Goal: Task Accomplishment & Management: Complete application form

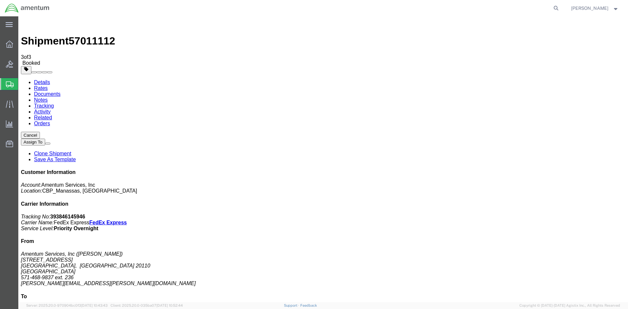
click at [0, 0] on span "Create Shipment" at bounding box center [0, 0] width 0 height 0
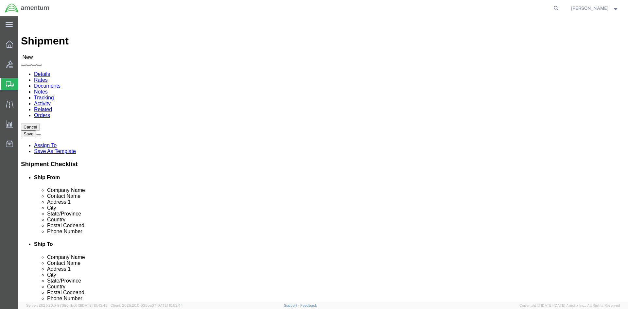
scroll to position [1309, 0]
select select "49925"
select select "VA"
select select "49927"
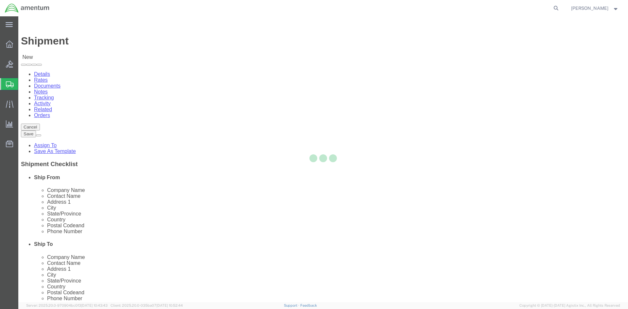
select select "NY"
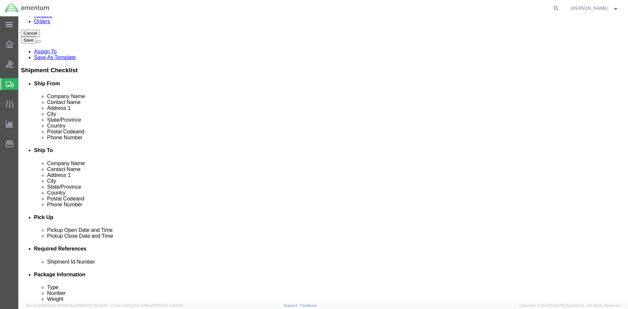
scroll to position [131, 0]
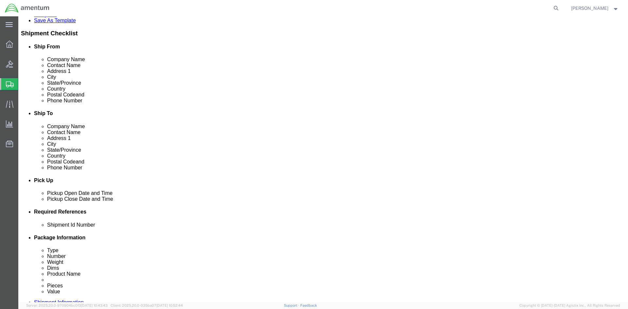
click div "[DATE] 4:00 PM"
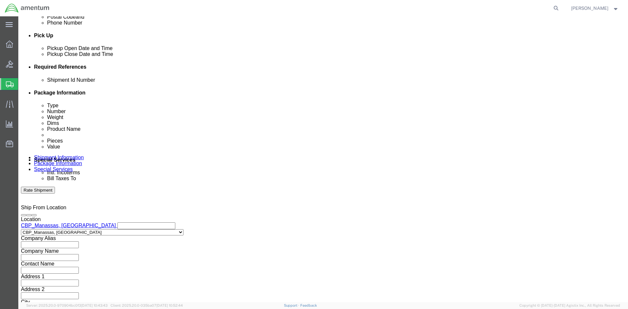
drag, startPoint x: 58, startPoint y: 183, endPoint x: 7, endPoint y: 180, distance: 51.1
click div "Open Time 4:00 PM [DATE] 4:00 PM - [DATE] 4:00 PM Cancel Apply"
drag, startPoint x: 59, startPoint y: 181, endPoint x: 18, endPoint y: 174, distance: 40.7
click body "Shipment New Details Rates Documents Notes Tracking Activity Related Orders Can…"
type input "8:00 AM"
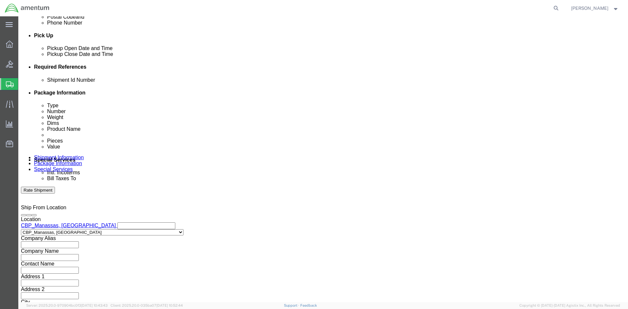
click button "Apply"
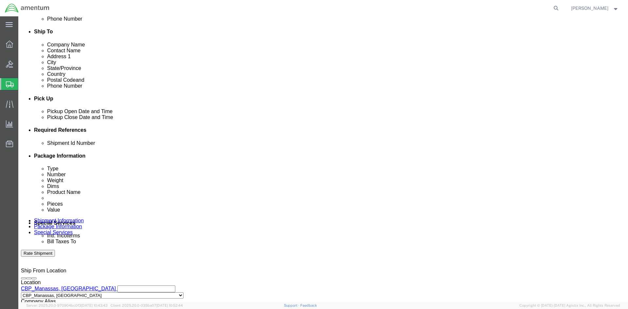
scroll to position [210, 0]
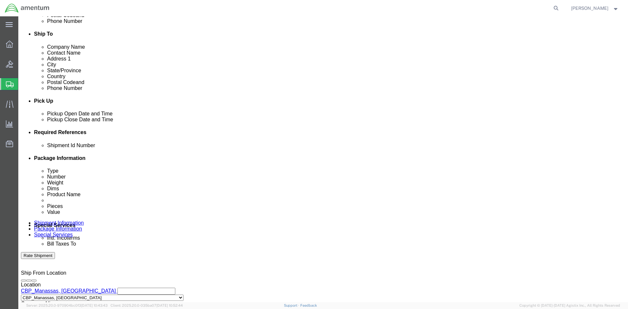
click div "[DATE] 9:00 AM"
click input "4:00 AM"
type input "4:00 PM"
click div "Close Time 4:00 PM [DATE] 9:00 AM - [DATE] 9:00 AM Cancel Apply"
click button "Apply"
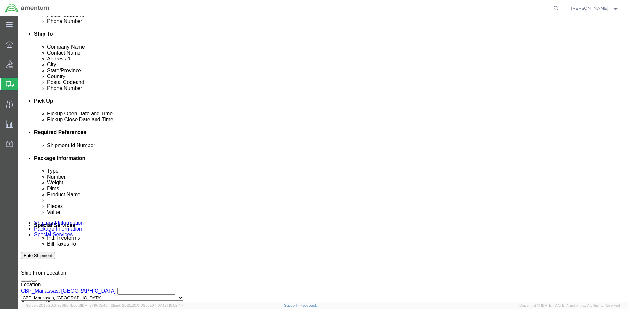
click button "Add reference"
click input "text"
type input "l"
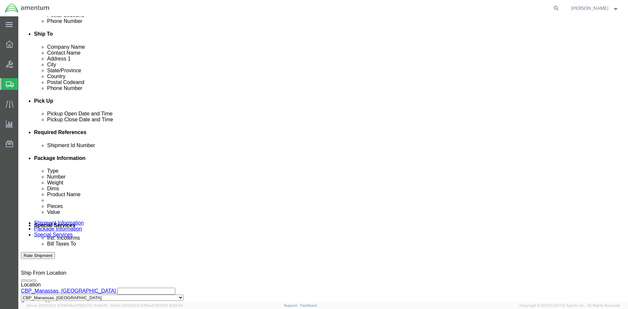
type input "LOANER GAUGES"
click select "Select Account Type Activity ID Airline Appointment Number ASN Batch Request # …"
select select "CUSTREF"
click select "Select Account Type Activity ID Airline Appointment Number ASN Batch Request # …"
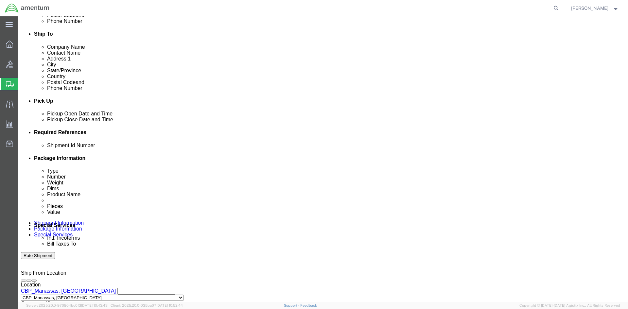
select select "DEPT"
click select "Select Account Type Activity ID Airline Appointment Number ASN Batch Request # …"
select select "PROJNUM"
click select "Select Account Type Activity ID Airline Appointment Number ASN Batch Request # …"
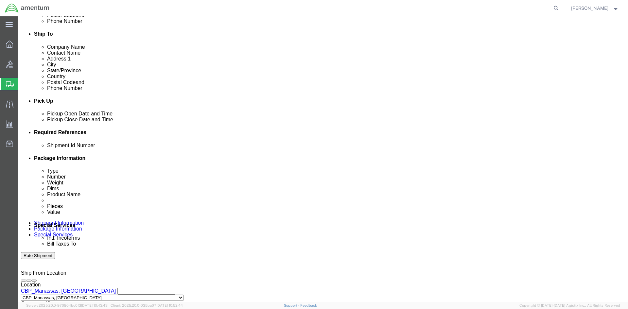
click input "text"
type input "LOANER GAUGES"
click input "text"
type input "CBP"
click input "6118"
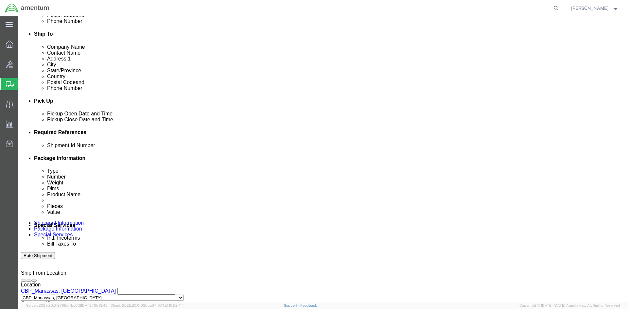
scroll to position [0, 5]
click div "Shipment Id Number LOANER GAUGES Select Account Type Activity ID Airline Appoin…"
click input "6118.04.03.2219.000.NCR.0000"
type input "6118.04.03.2219.000.NCR.0000"
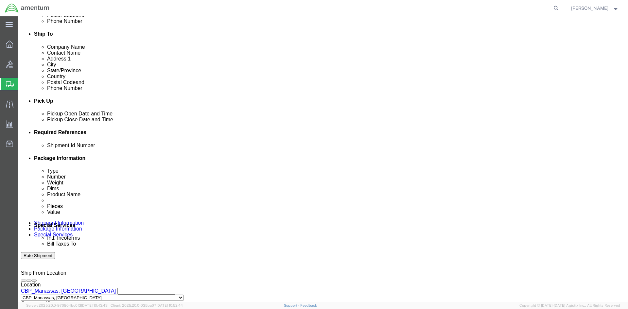
click div "Shipment Id Number LOANER GAUGES Select Account Type Activity ID Airline Appoin…"
click input "6118.04.03.2219.000.NCR.0000"
click div "Shipment Id Number LOANER GAUGES Select Account Type Activity ID Airline Appoin…"
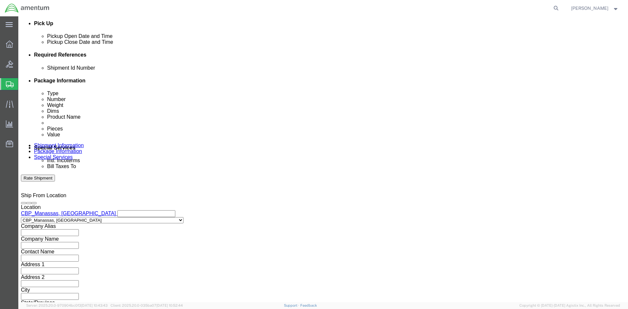
scroll to position [288, 0]
click button "Continue"
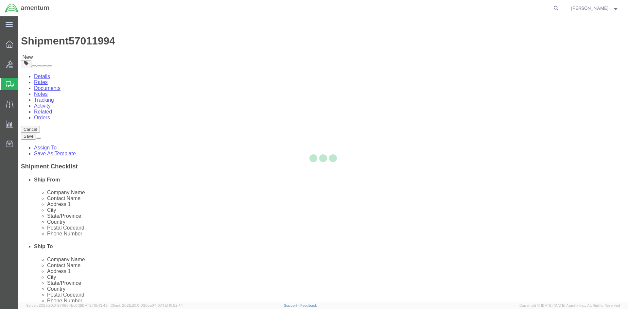
select select "CBOX"
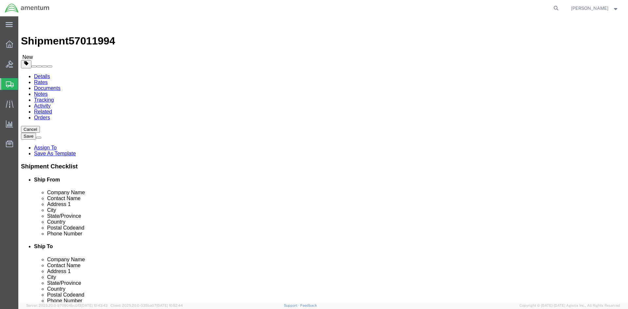
drag, startPoint x: 107, startPoint y: 153, endPoint x: 11, endPoint y: 149, distance: 96.0
click div "Weight 0.00 Select kgs lbs Ship. t°"
click input "text"
type input "12"
click input "text"
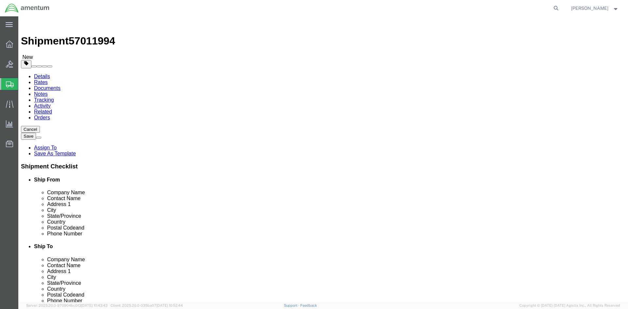
type input "12"
click input "text"
type input "4"
drag, startPoint x: 108, startPoint y: 151, endPoint x: 45, endPoint y: 151, distance: 62.2
click div "Weight 0.00 Select kgs lbs Ship. t°"
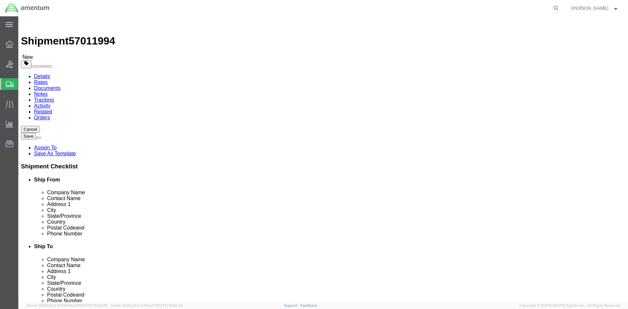
type input "2.50"
click ul
click link "Add Content"
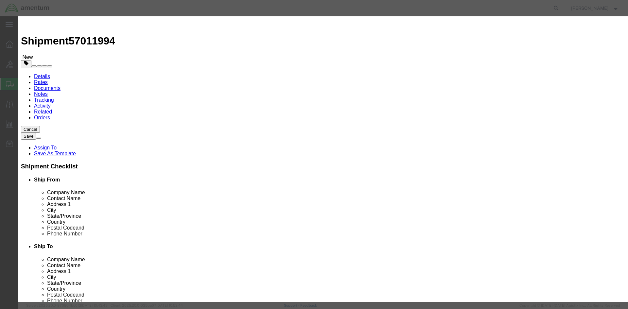
click input "PRESSURE GAGUES"
type input "PRESSURE GAUGES"
drag, startPoint x: 218, startPoint y: 65, endPoint x: 172, endPoint y: 62, distance: 46.3
click div "Pieces 0 Select Bag Barrels 100Board Feet Bottle Box Blister Pack Carats Can Ca…"
type input "3"
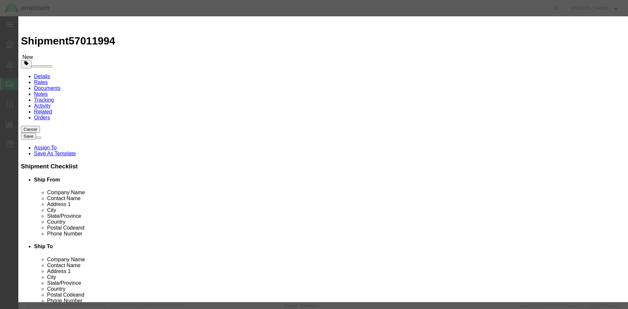
click input "300"
type input "300"
click select "Select 50 55 60 65 70 85 92.5 100 125 175 250 300 400"
click div "Description Commodity Category Select Country Of Origin Select [GEOGRAPHIC_DATA…"
click input "text"
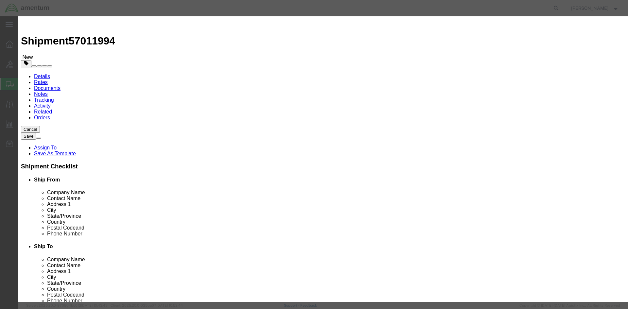
type input "T15356/EPL0461/EPLR393"
click div "Product Name PRESSURE GAUGES PRESSURE G Pieces 3 Select Bag Barrels 100Board Fe…"
click button "Save & Close"
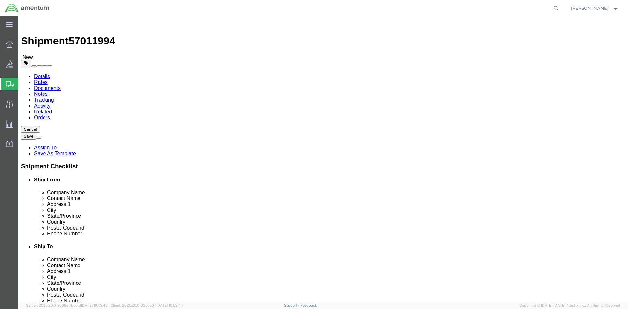
click button "Rate Shipment"
